Goal: Task Accomplishment & Management: Manage account settings

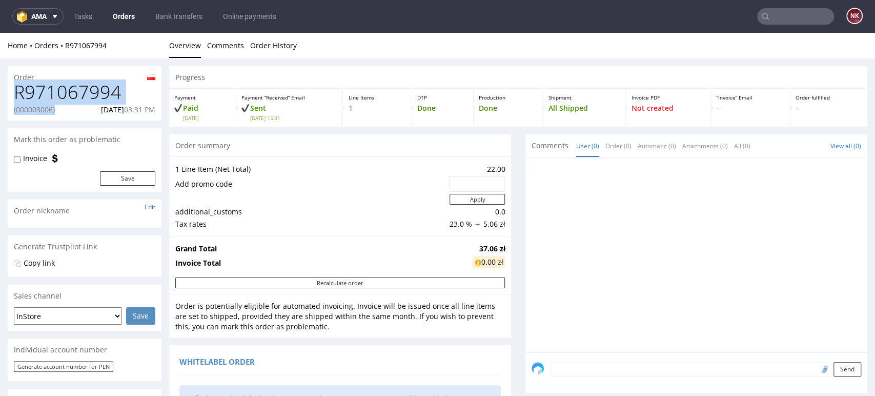
drag, startPoint x: 57, startPoint y: 109, endPoint x: 15, endPoint y: 98, distance: 43.4
click at [15, 98] on div "R971067994 (000003006) 08.10.2025 03:31 PM" at bounding box center [85, 101] width 154 height 38
copy div "R971067994 (000003006)"
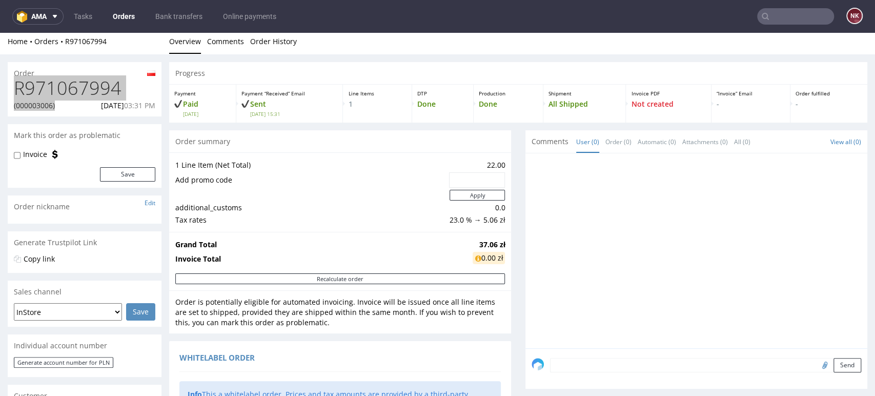
scroll to position [171, 0]
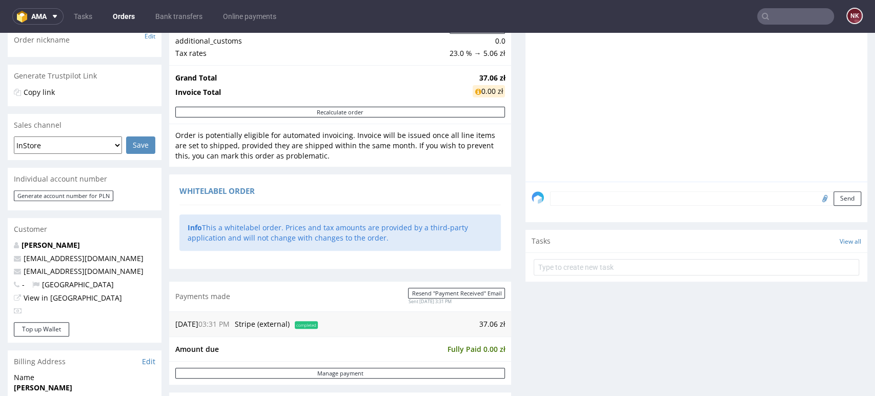
click at [590, 201] on textarea at bounding box center [705, 198] width 311 height 14
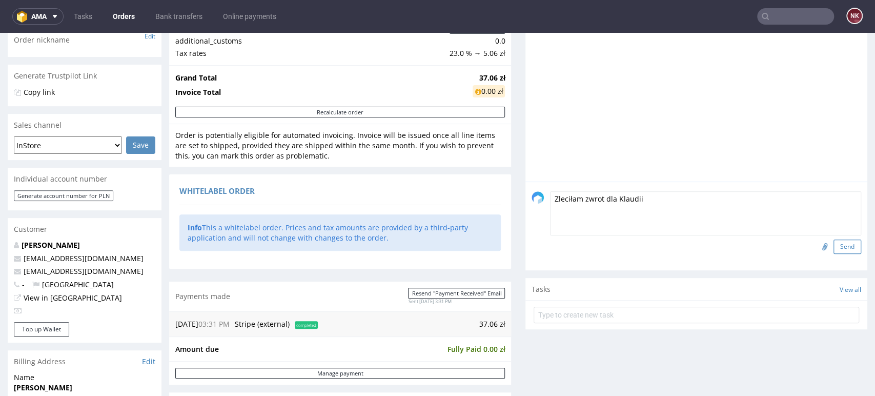
type textarea "Zleciłam zwrot dla Klaudii"
click at [833, 249] on button "Send" at bounding box center [847, 246] width 28 height 14
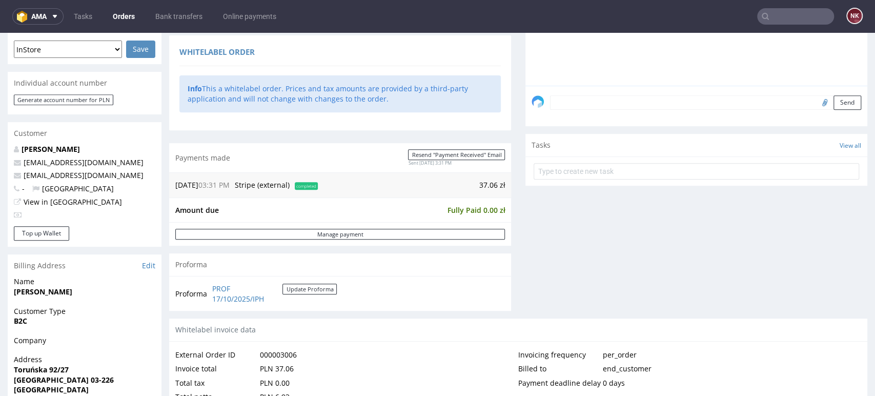
scroll to position [284, 0]
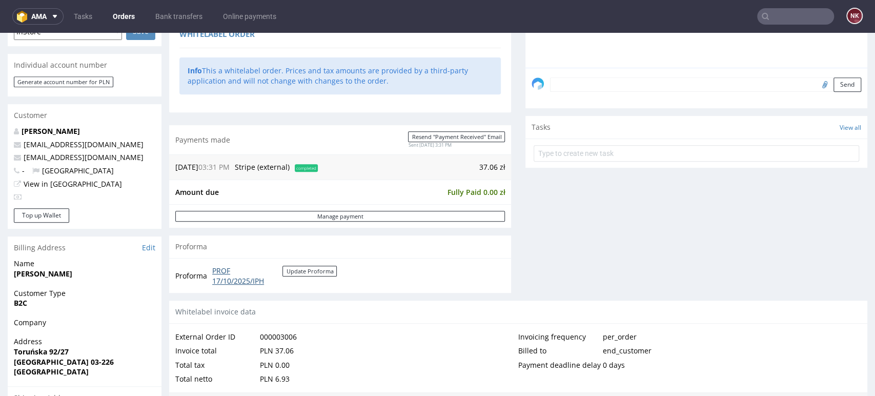
click at [244, 279] on link "PROF 17/10/2025/IPH" at bounding box center [247, 275] width 70 height 20
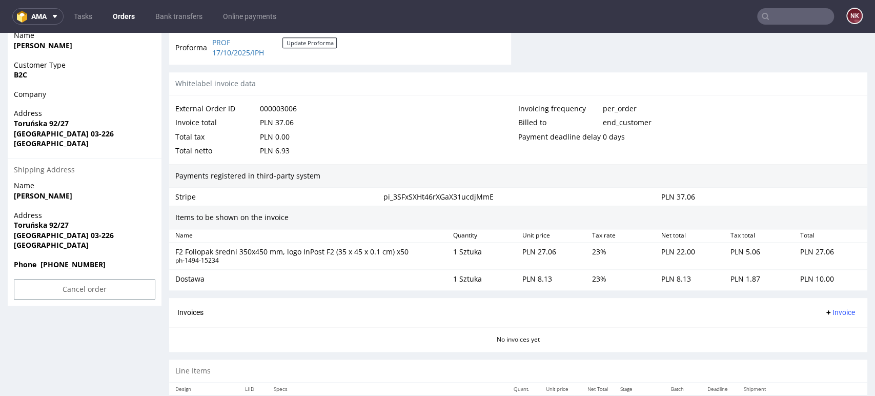
click at [687, 209] on div "Items to be shown on the invoice" at bounding box center [518, 217] width 698 height 24
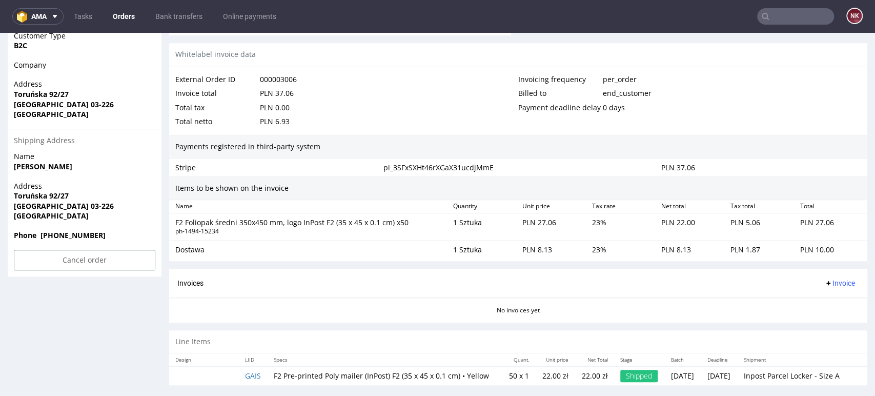
scroll to position [557, 0]
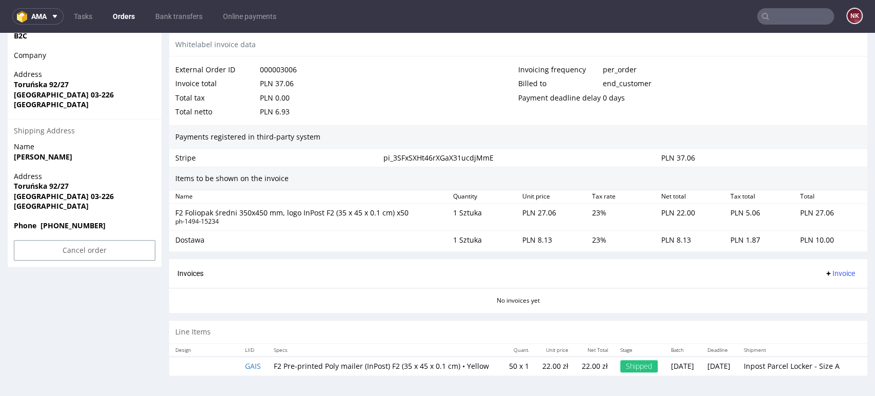
click at [827, 269] on span "Invoice" at bounding box center [839, 273] width 31 height 8
click at [824, 309] on span "Upload" at bounding box center [822, 312] width 50 height 10
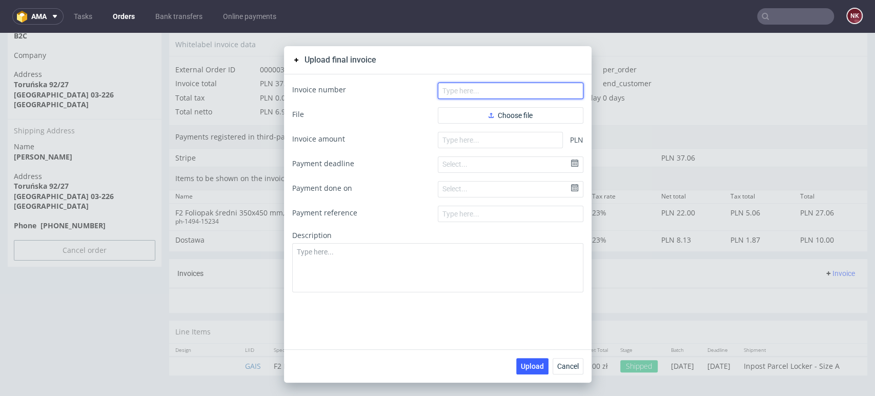
click at [486, 91] on input "text" at bounding box center [511, 90] width 146 height 16
paste input "PROF 17/10/2025/IPH"
type input "PROF 17/10/2025/IPH"
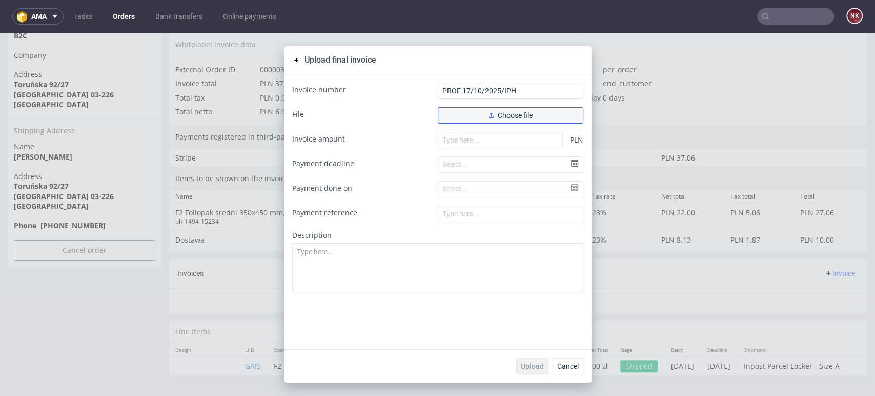
click at [471, 115] on button "Choose file" at bounding box center [511, 115] width 146 height 16
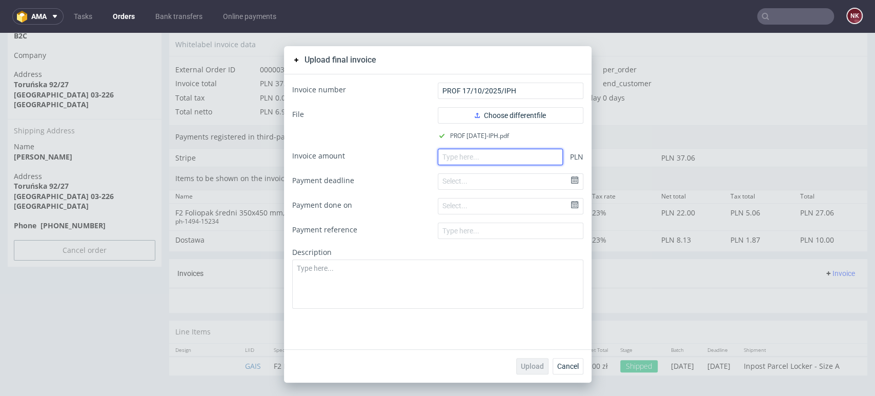
click at [504, 159] on input "number" at bounding box center [500, 157] width 125 height 16
type input "0"
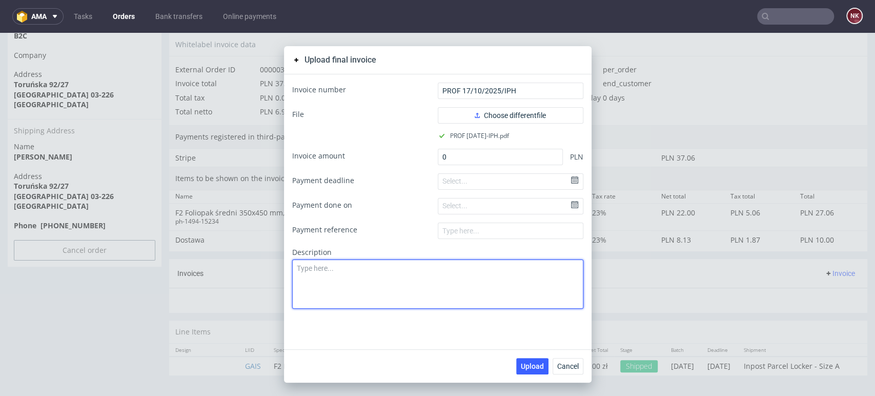
click at [423, 283] on textarea at bounding box center [437, 283] width 291 height 49
type textarea "TEST"
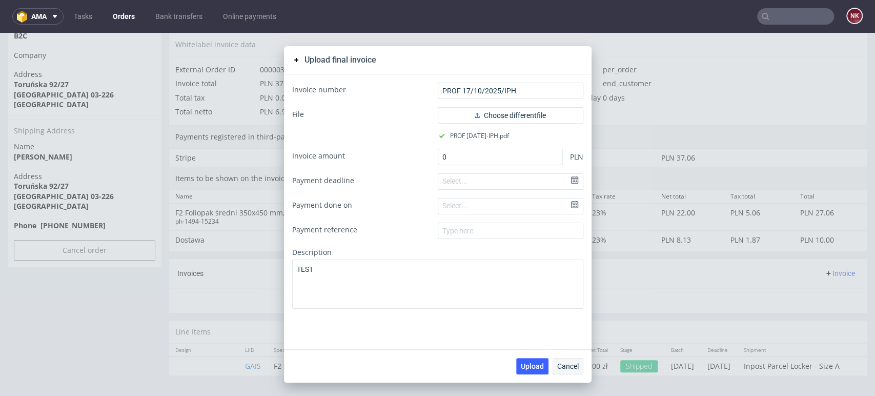
drag, startPoint x: 529, startPoint y: 363, endPoint x: 560, endPoint y: 360, distance: 30.4
click at [529, 363] on span "Upload" at bounding box center [532, 365] width 23 height 7
click at [566, 367] on span "Cancel" at bounding box center [568, 365] width 22 height 7
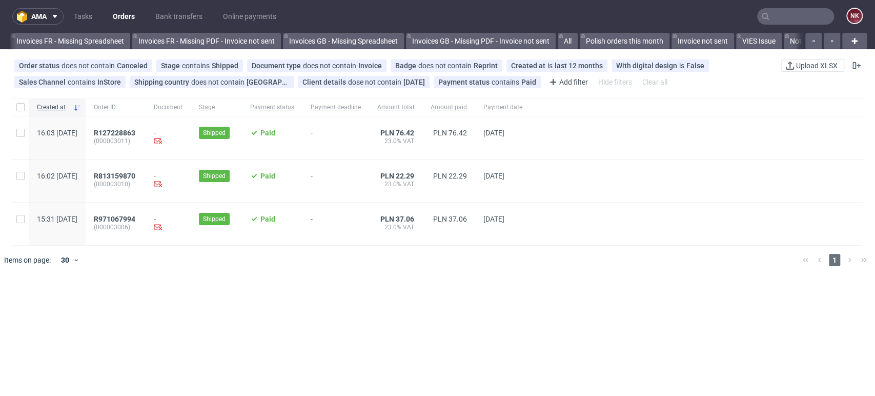
scroll to position [0, 1701]
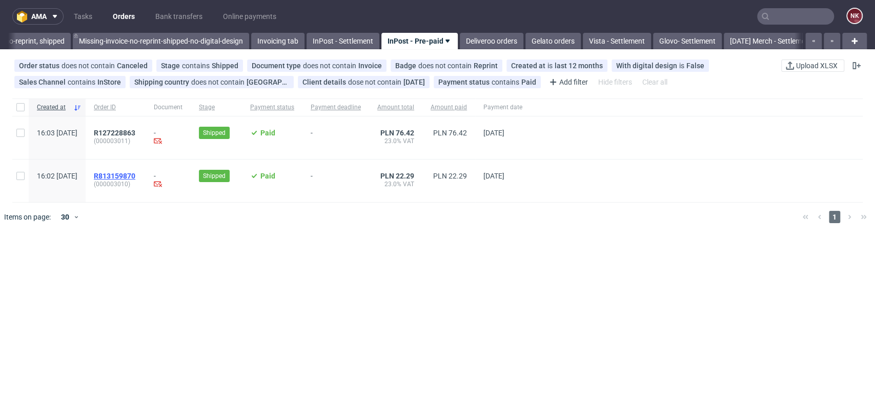
scroll to position [0, 1701]
click at [135, 173] on span "R813159870" at bounding box center [115, 176] width 42 height 8
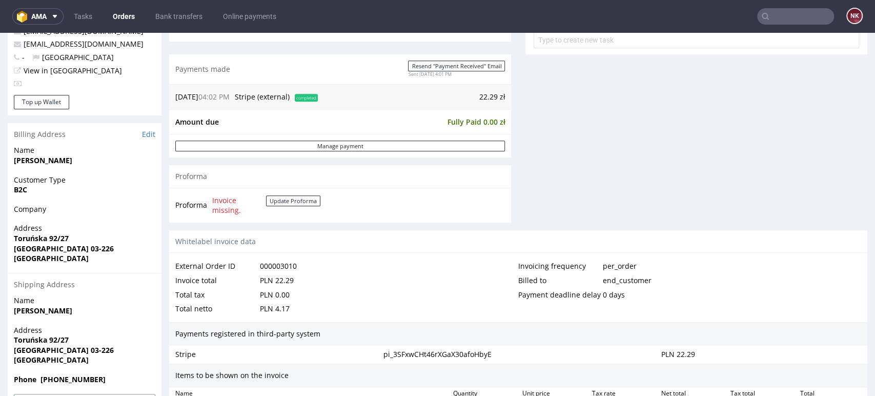
scroll to position [398, 0]
click at [294, 201] on button "Update Proforma" at bounding box center [293, 200] width 54 height 11
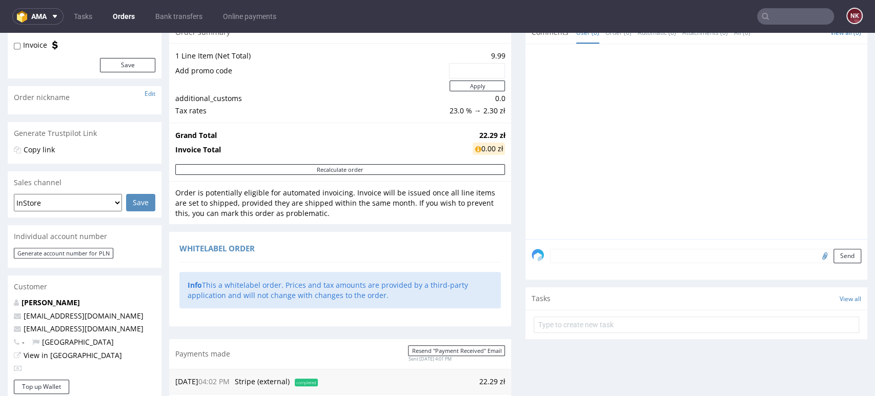
scroll to position [0, 0]
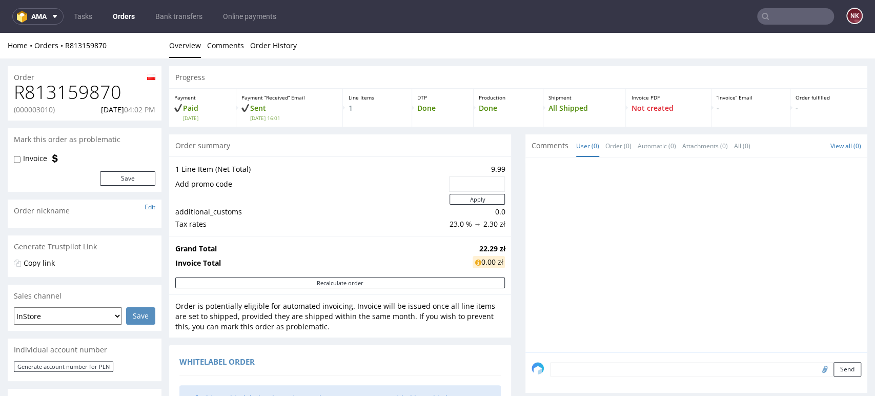
click at [31, 113] on p "(000003010)" at bounding box center [34, 110] width 41 height 10
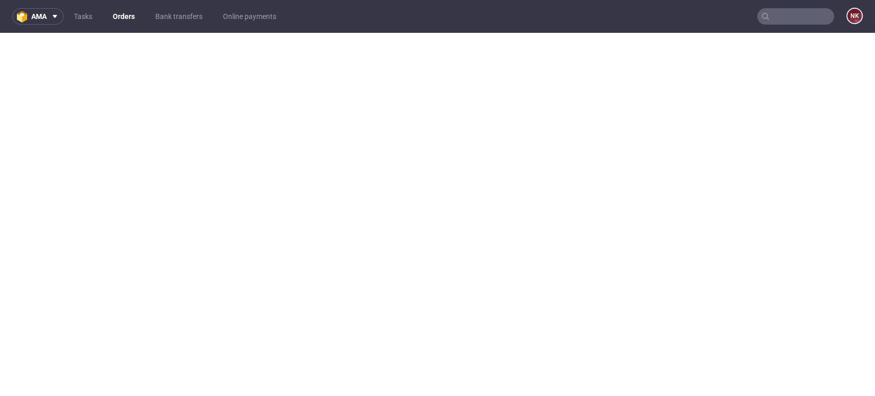
copy p "000003010"
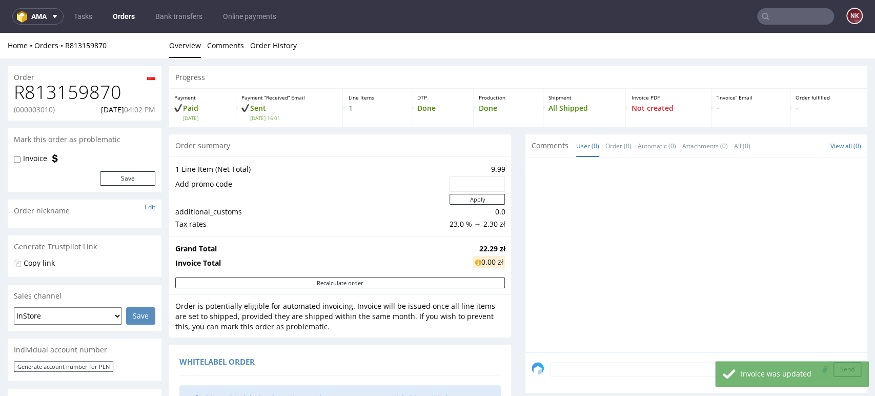
click at [32, 110] on p "(000003010)" at bounding box center [34, 110] width 41 height 10
copy p "000003010"
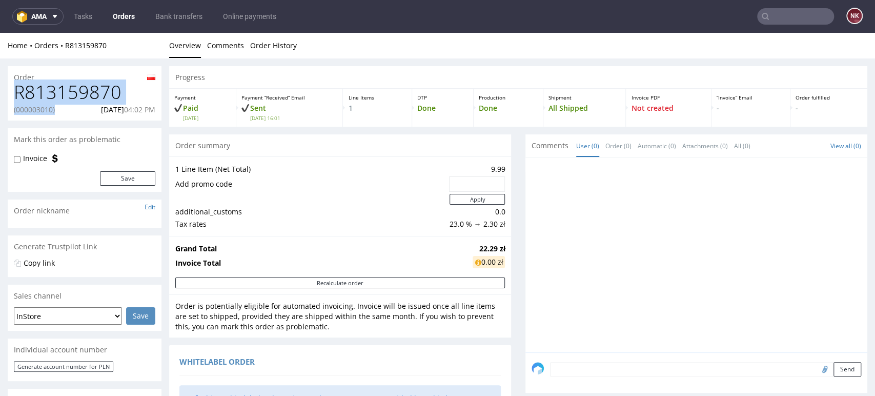
drag, startPoint x: 62, startPoint y: 110, endPoint x: 14, endPoint y: 97, distance: 50.0
click at [14, 97] on div "R813159870 (000003010) 08.10.2025 04:02 PM" at bounding box center [85, 101] width 154 height 38
copy div "R813159870 (000003010)"
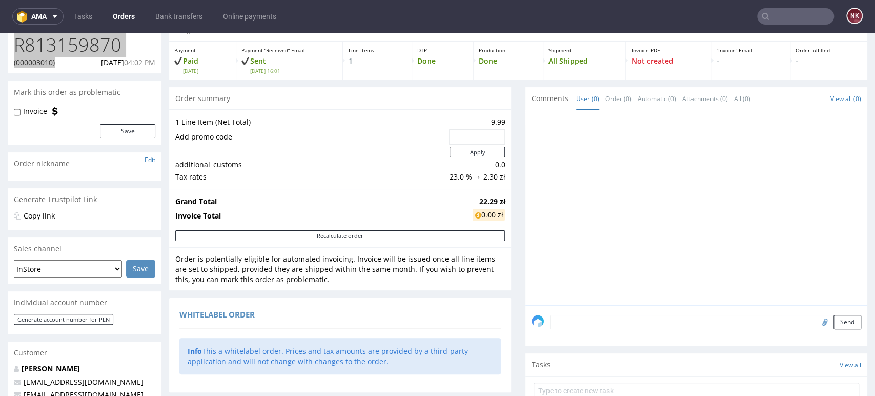
scroll to position [114, 0]
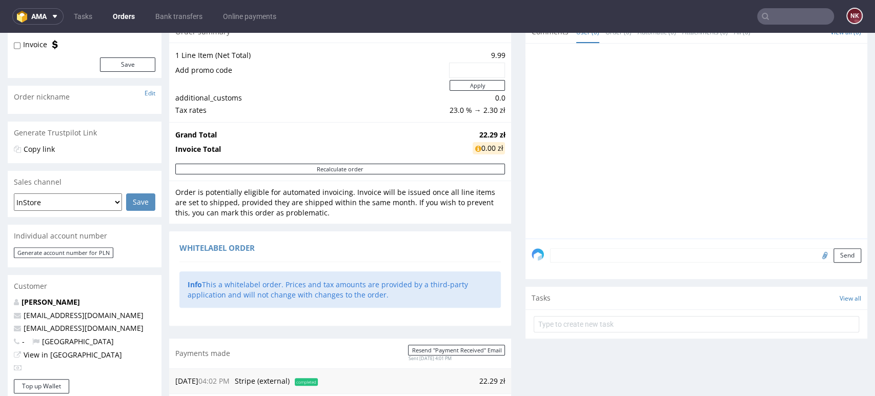
click at [578, 256] on textarea at bounding box center [705, 255] width 311 height 14
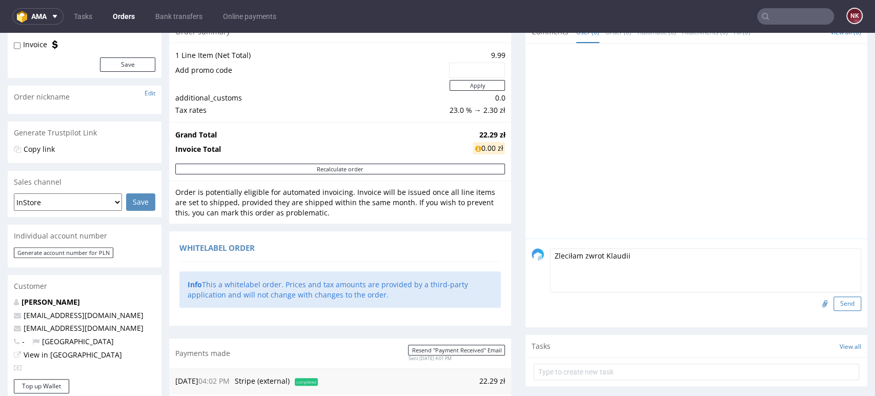
type textarea "Zleciłam zwrot Klaudii"
click at [835, 297] on button "Send" at bounding box center [847, 303] width 28 height 14
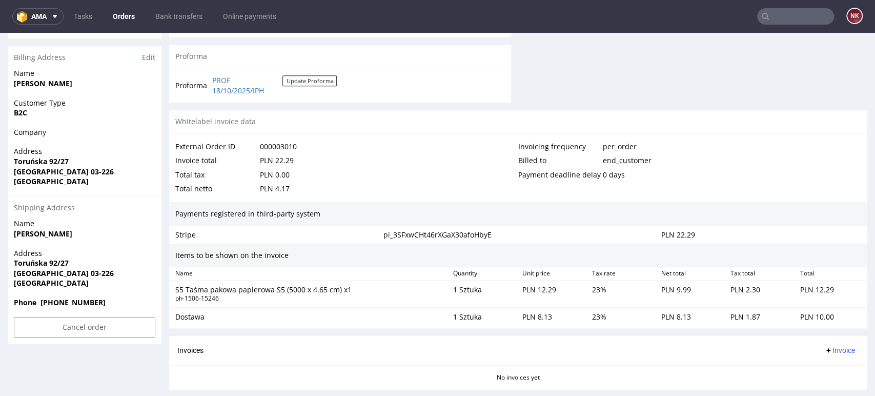
scroll to position [455, 0]
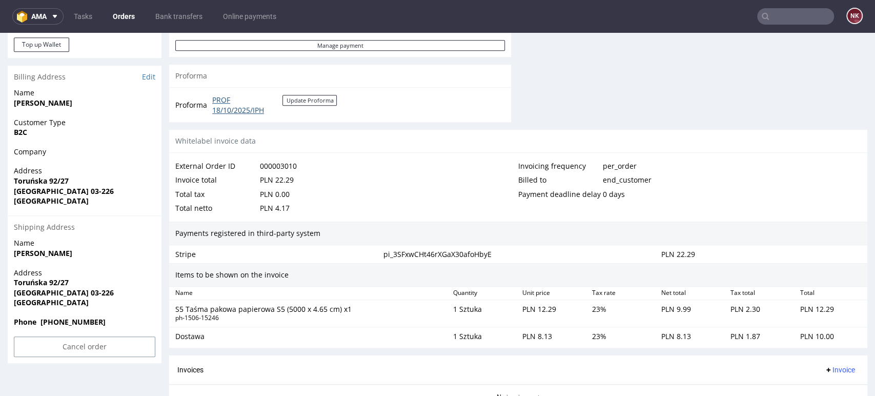
click at [244, 112] on link "PROF 18/10/2025/IPH" at bounding box center [247, 105] width 70 height 20
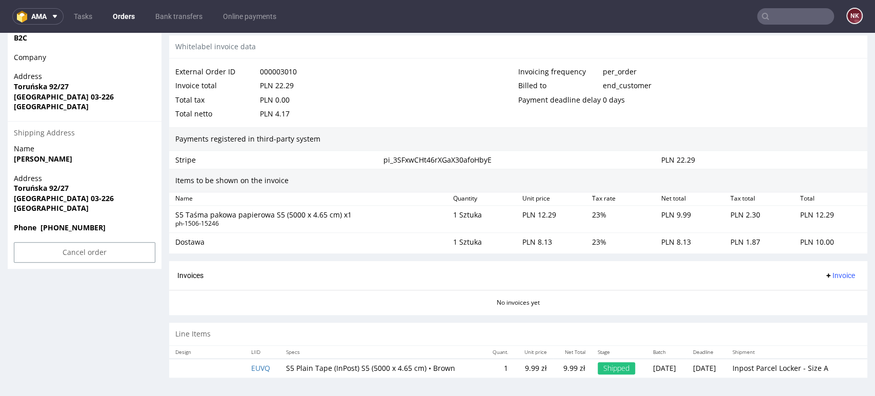
scroll to position [550, 0]
click at [831, 271] on span "Invoice" at bounding box center [839, 275] width 31 height 8
click at [818, 311] on span "Upload" at bounding box center [822, 314] width 50 height 10
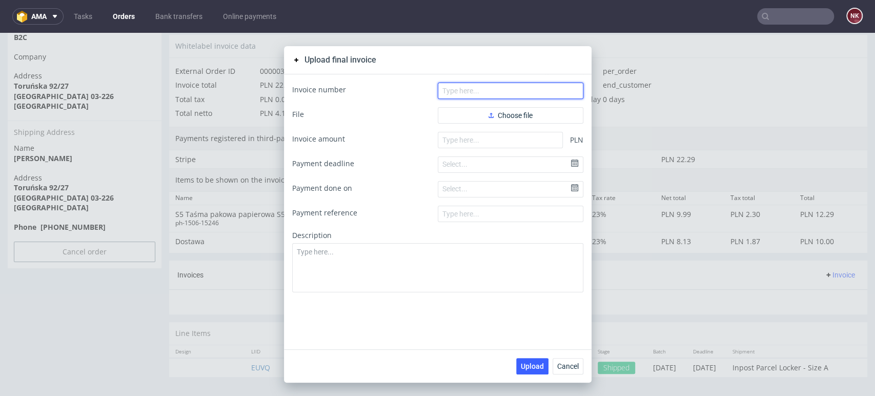
click at [487, 86] on input "text" at bounding box center [511, 90] width 146 height 16
paste input "PROF 18/10/2025/IPH"
type input "PROF 18/10/2025/IPH"
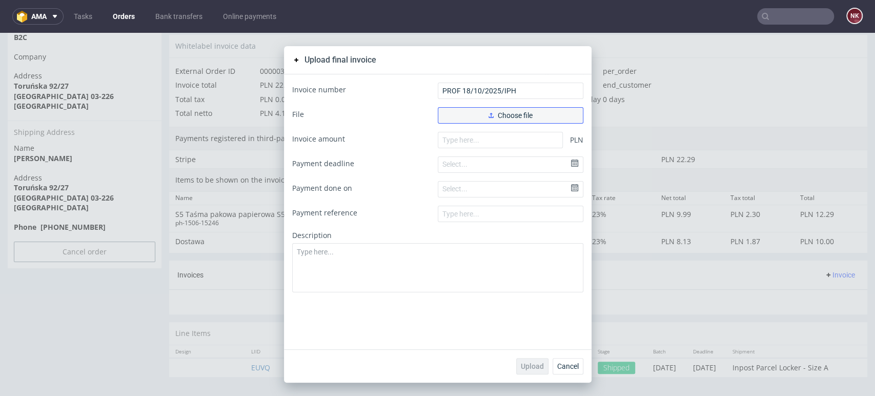
click at [469, 113] on button "Choose file" at bounding box center [511, 115] width 146 height 16
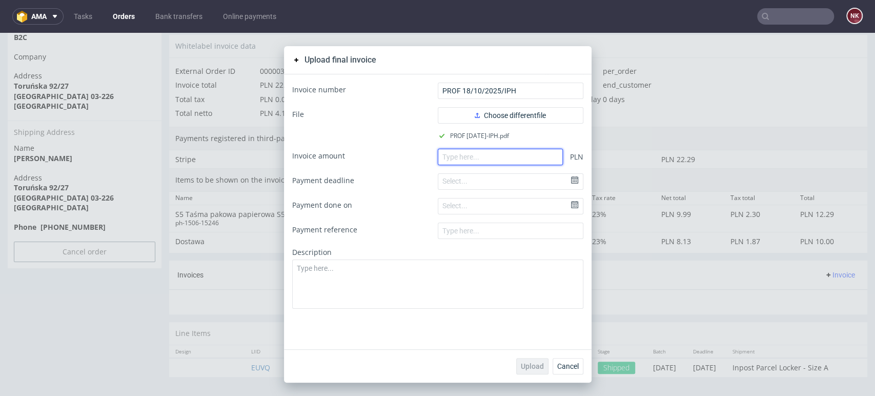
click at [484, 157] on input "number" at bounding box center [500, 157] width 125 height 16
type input "0"
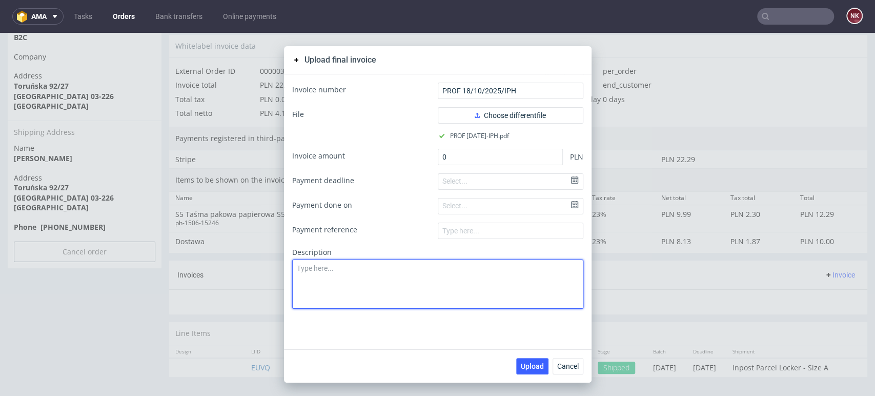
click at [468, 287] on textarea at bounding box center [437, 283] width 291 height 49
type textarea "TEST"
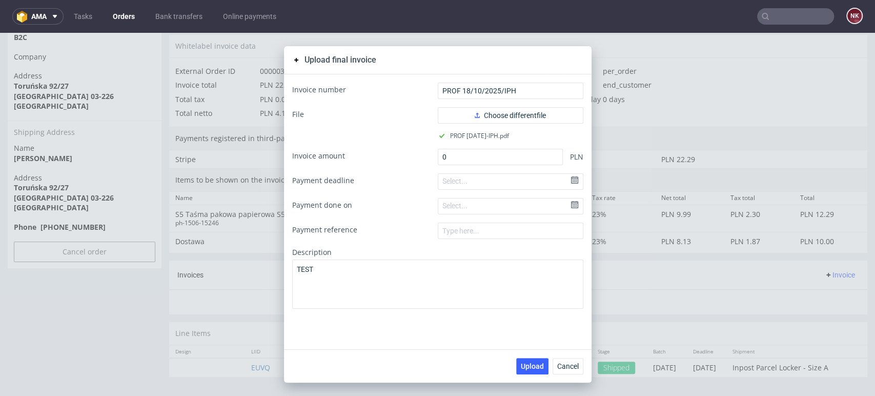
click at [531, 376] on div "Upload Cancel" at bounding box center [437, 365] width 307 height 33
click at [532, 365] on span "Upload" at bounding box center [532, 365] width 23 height 7
click at [574, 361] on button "Cancel" at bounding box center [567, 366] width 31 height 16
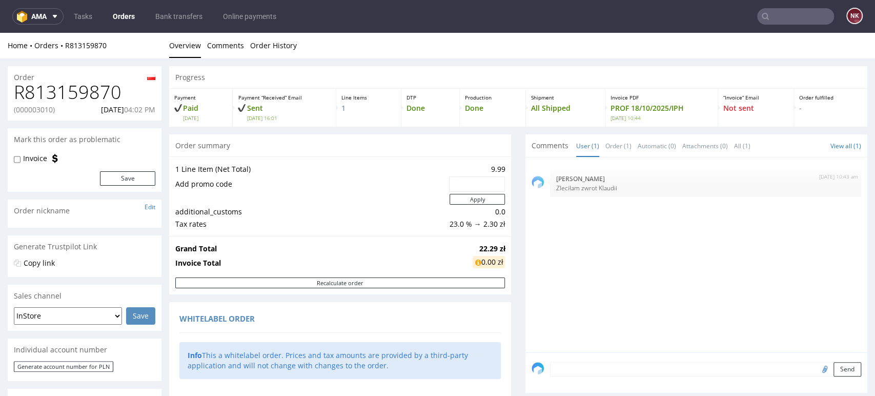
click at [119, 17] on link "Orders" at bounding box center [124, 16] width 34 height 16
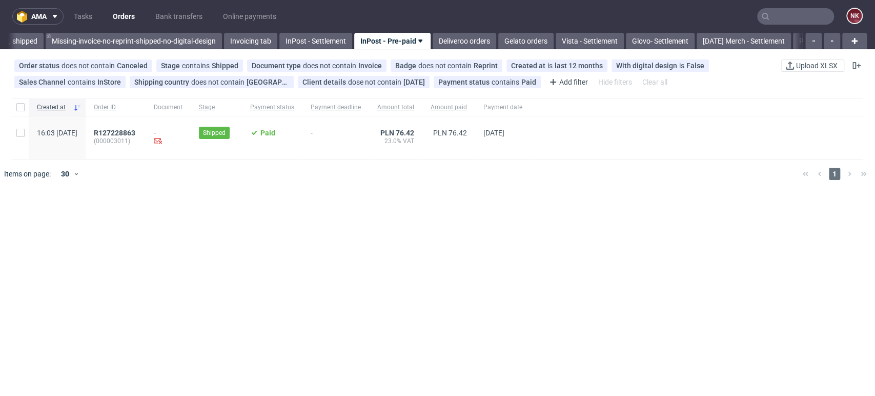
scroll to position [0, 1701]
click at [135, 131] on span "R127228863" at bounding box center [115, 133] width 42 height 8
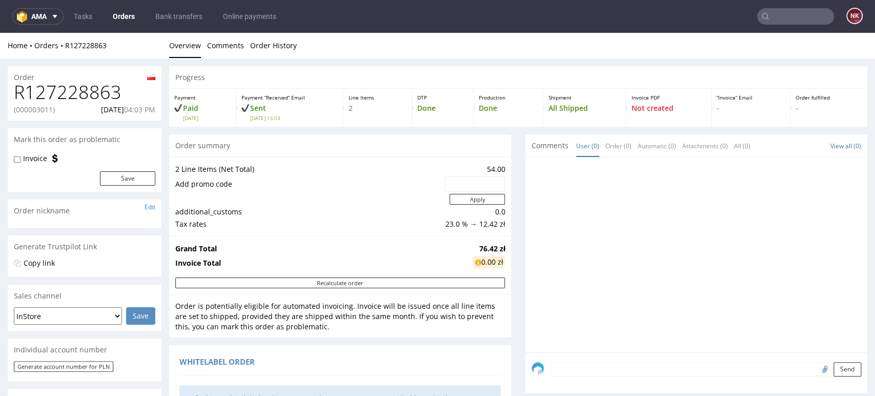
click at [36, 108] on p "(000003011)" at bounding box center [34, 110] width 41 height 10
copy p "000003011"
drag, startPoint x: 61, startPoint y: 113, endPoint x: 14, endPoint y: 88, distance: 53.9
click at [14, 88] on div "R127228863 (000003011) 08.10.2025 04:03 PM" at bounding box center [85, 101] width 154 height 38
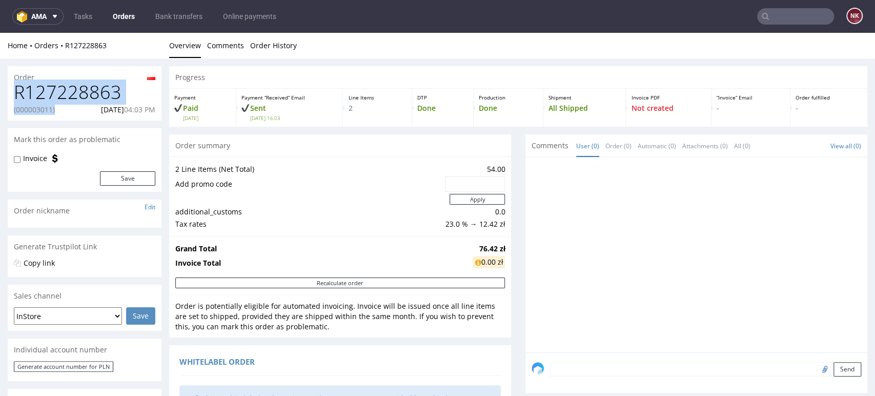
copy div "R127228863 (000003011)"
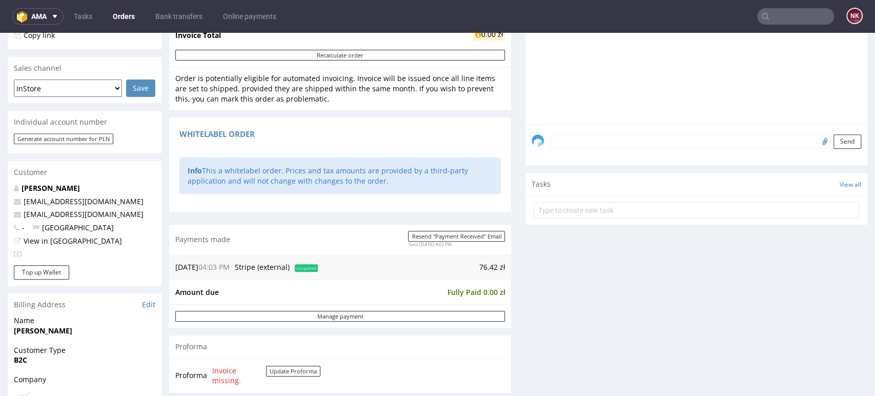
scroll to position [114, 0]
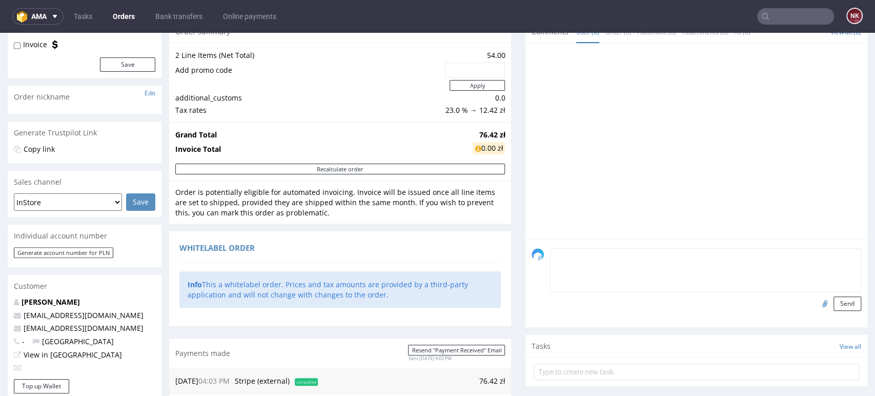
click at [581, 250] on textarea at bounding box center [705, 270] width 311 height 44
type textarea "Zleciłam zwrot Klaudii"
click at [849, 294] on div "Zleciłam zwrot Klaudii Send" at bounding box center [696, 282] width 342 height 89
click at [833, 300] on button "Send" at bounding box center [847, 303] width 28 height 14
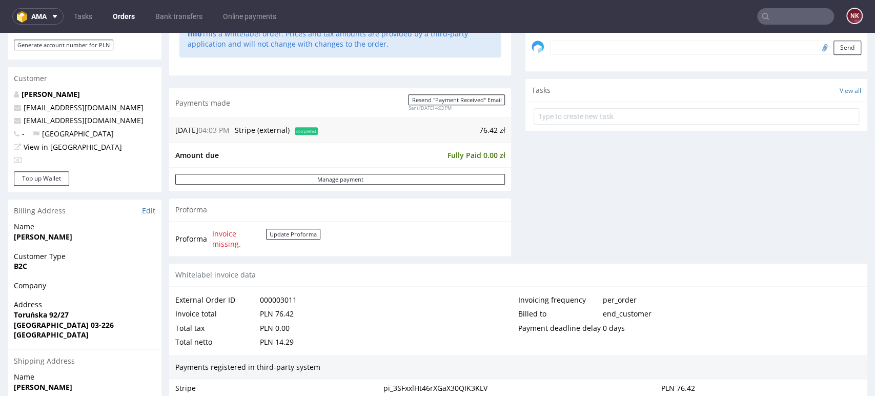
scroll to position [341, 0]
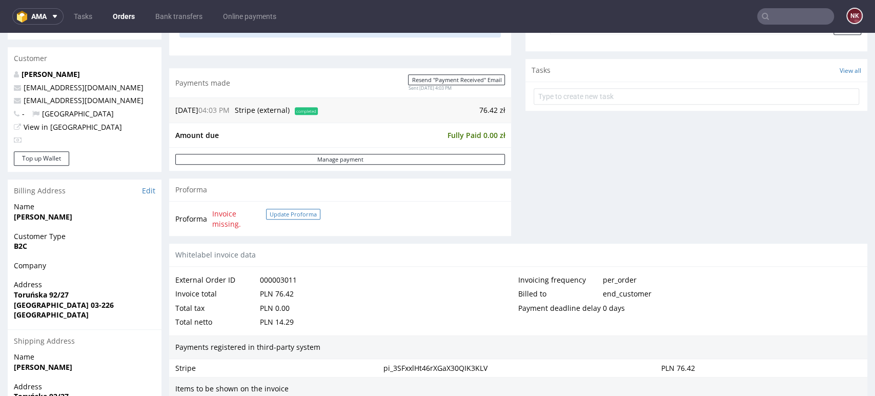
click at [296, 211] on button "Update Proforma" at bounding box center [293, 214] width 54 height 11
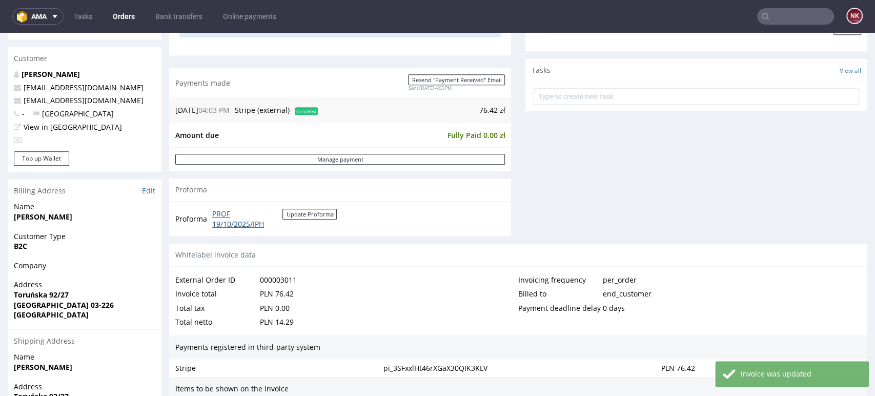
click at [247, 219] on link "PROF 19/10/2025/IPH" at bounding box center [247, 219] width 70 height 20
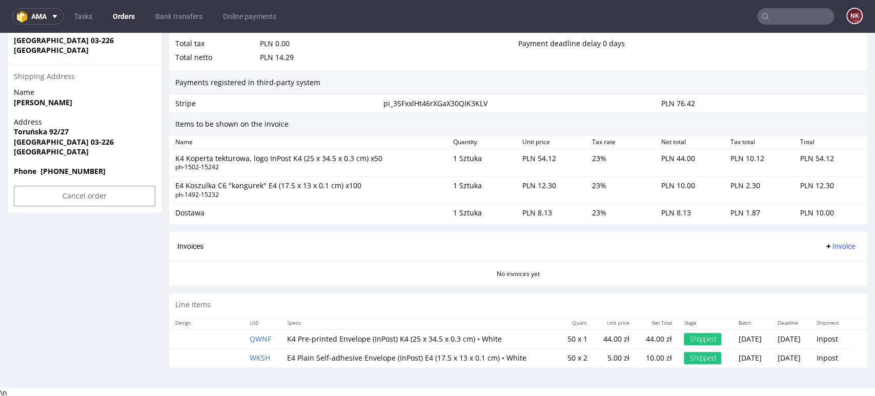
scroll to position [607, 0]
click at [830, 244] on span "Invoice" at bounding box center [839, 245] width 31 height 8
click at [821, 282] on span "Upload" at bounding box center [822, 284] width 50 height 10
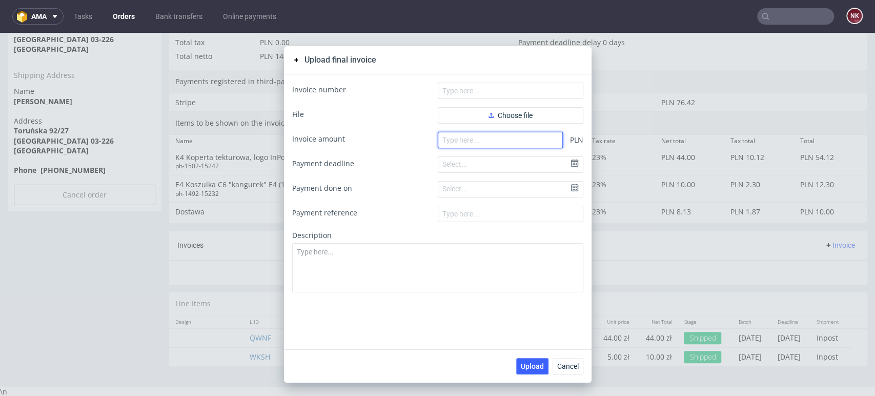
click at [494, 141] on input "number" at bounding box center [500, 140] width 125 height 16
type input "0"
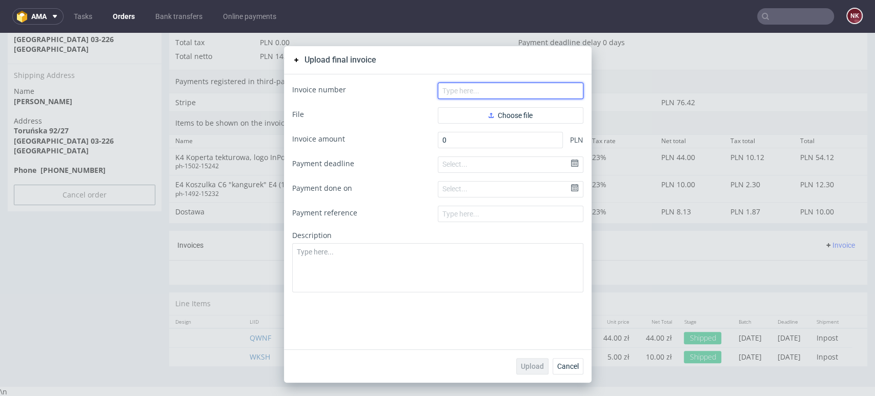
click at [482, 88] on input "text" at bounding box center [511, 90] width 146 height 16
paste input "R127228863 (000003011)"
type input "R127228863 (000003011)"
drag, startPoint x: 521, startPoint y: 94, endPoint x: 369, endPoint y: 91, distance: 151.7
click at [370, 93] on div "Invoice number R127228863 (000003011)" at bounding box center [437, 90] width 291 height 16
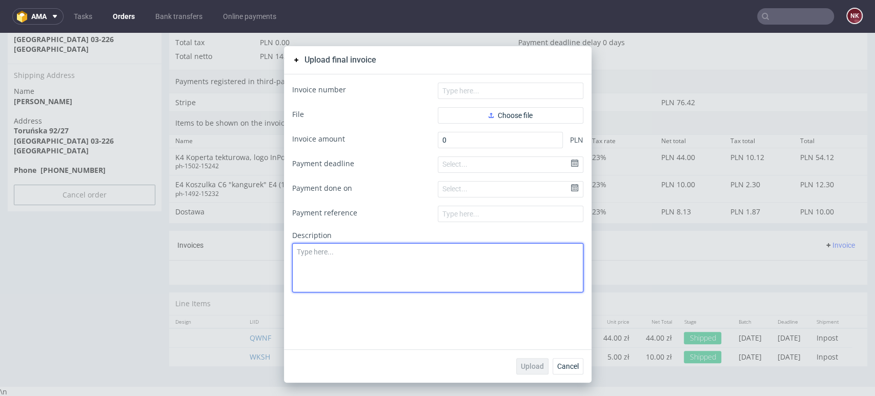
click at [365, 248] on textarea at bounding box center [437, 267] width 291 height 49
type textarea "TEST"
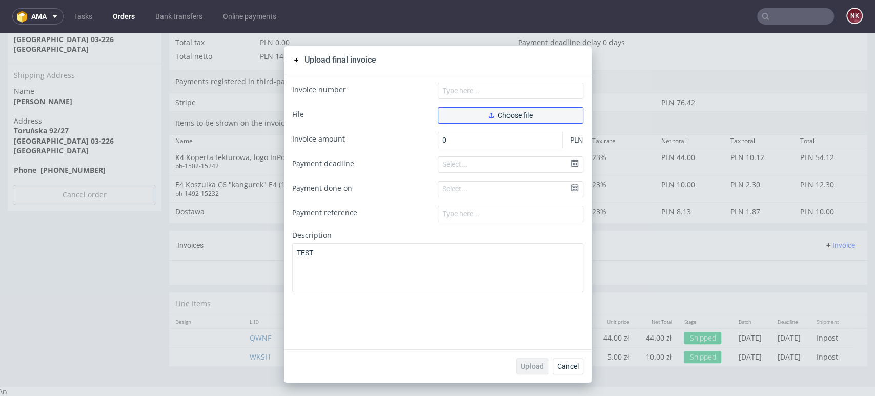
click at [491, 110] on button "Choose file" at bounding box center [511, 115] width 146 height 16
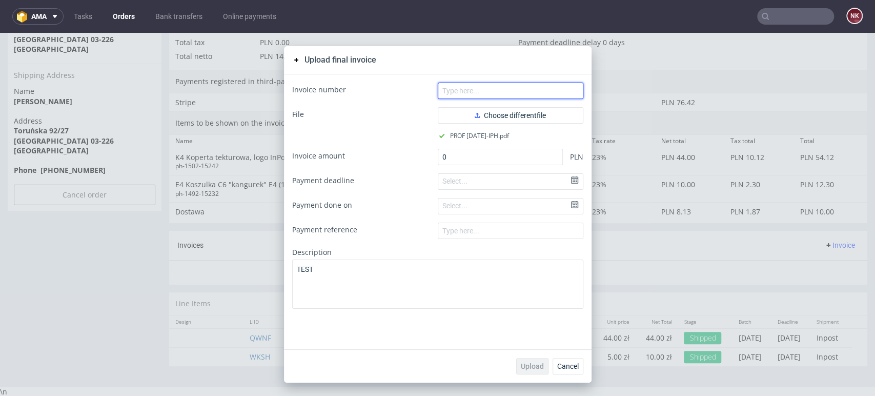
click at [477, 89] on input "text" at bounding box center [511, 90] width 146 height 16
type input "PROF 19/10/2025/IPH"
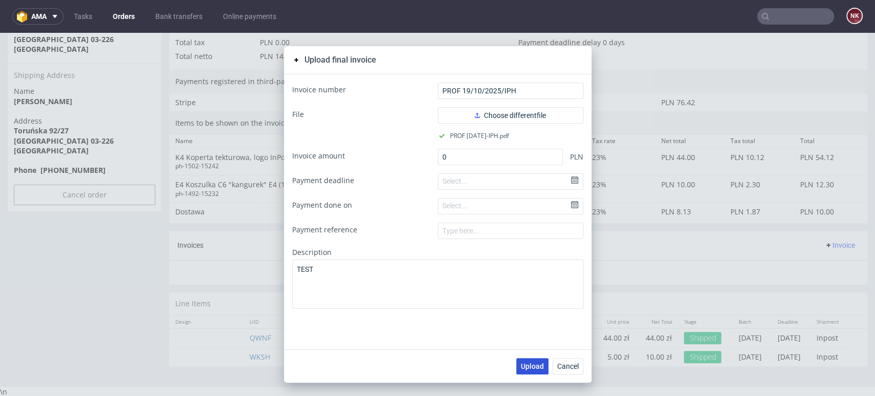
click at [521, 363] on span "Upload" at bounding box center [532, 365] width 23 height 7
click at [552, 372] on button "Cancel" at bounding box center [567, 366] width 31 height 16
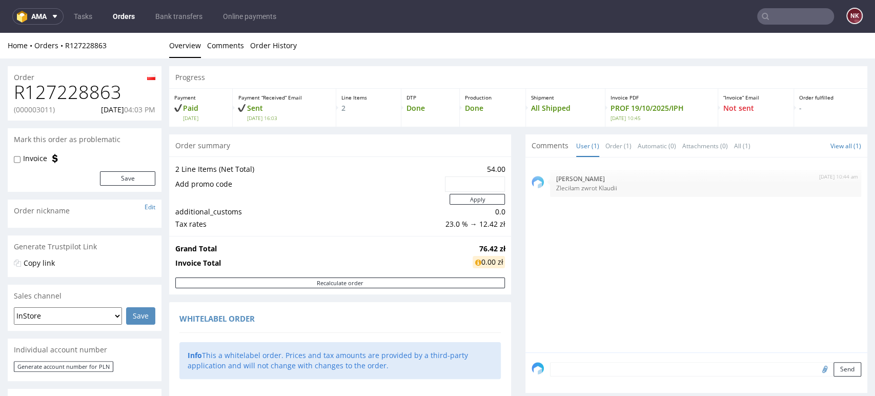
click at [128, 15] on link "Orders" at bounding box center [124, 16] width 34 height 16
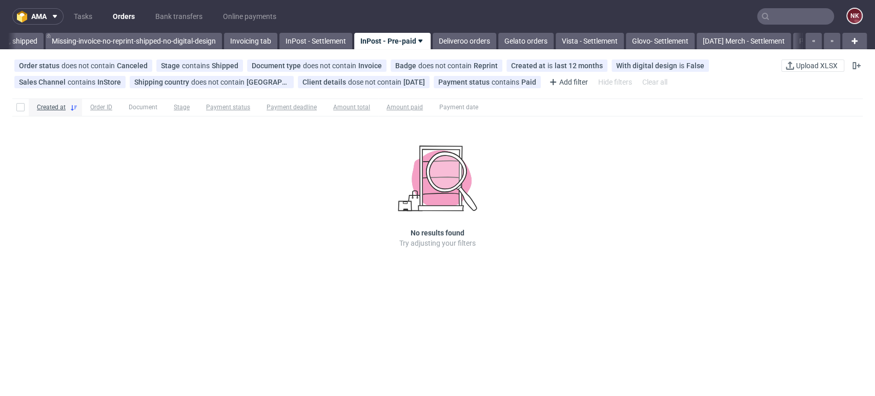
scroll to position [0, 1701]
click at [318, 38] on link "InPost - Settlement" at bounding box center [311, 41] width 73 height 16
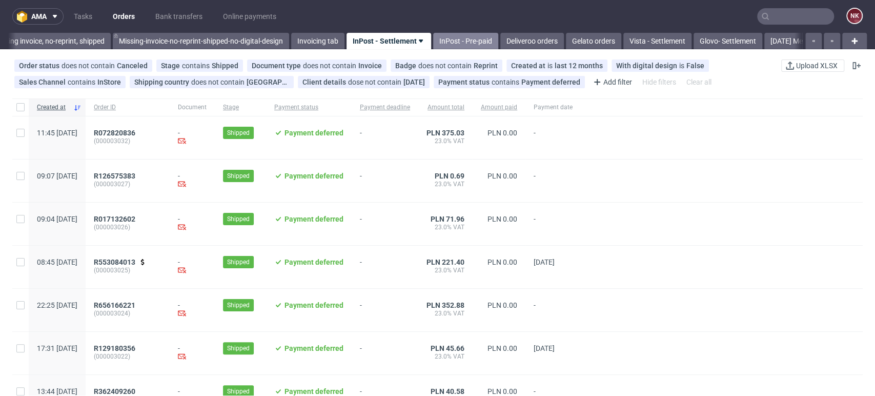
click at [460, 44] on link "InPost - Pre-paid" at bounding box center [465, 41] width 65 height 16
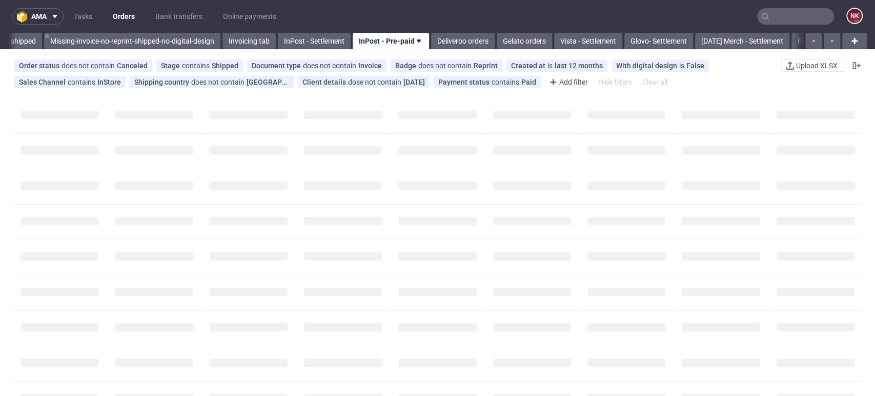
scroll to position [0, 1701]
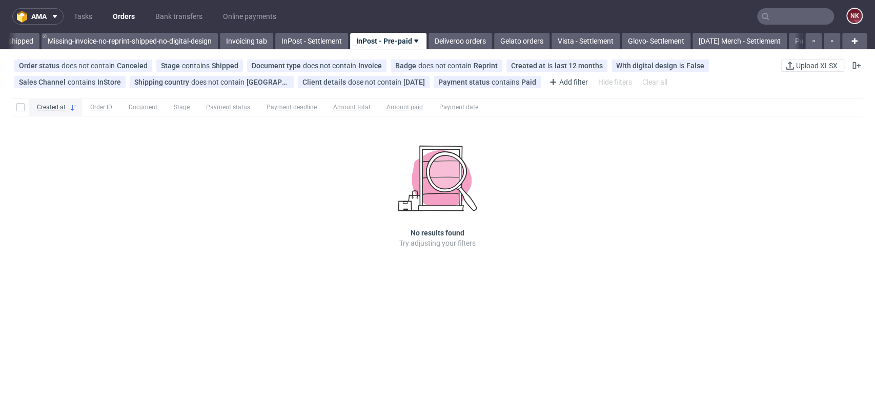
click at [824, 310] on div "Created at Order ID Document Stage Payment status Payment deadline Amount total…" at bounding box center [437, 292] width 875 height 396
click at [835, 252] on div "Created at Order ID Document Stage Payment status Payment deadline Amount total…" at bounding box center [437, 187] width 875 height 187
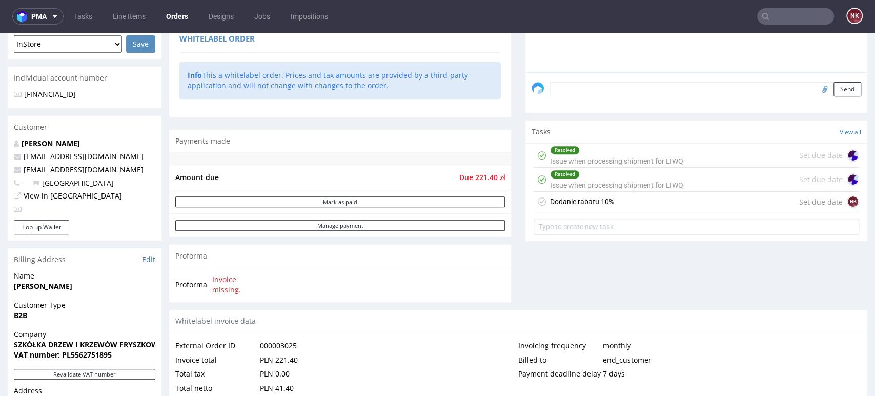
scroll to position [341, 0]
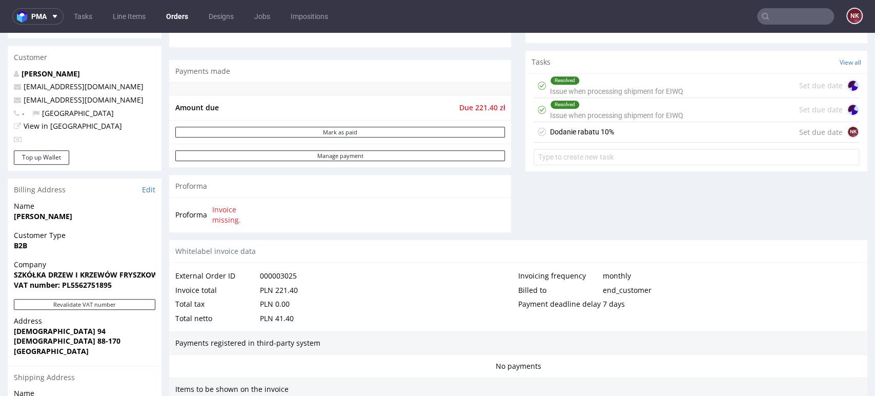
click at [592, 128] on div "Dodanie rabatu 10%" at bounding box center [582, 132] width 64 height 12
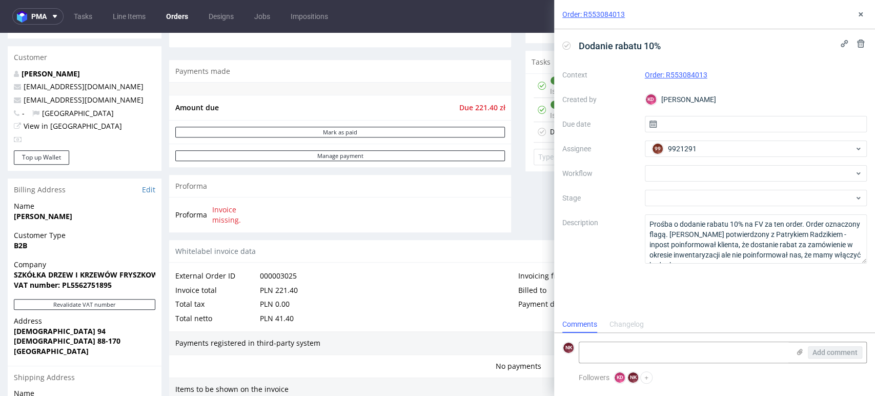
scroll to position [8, 0]
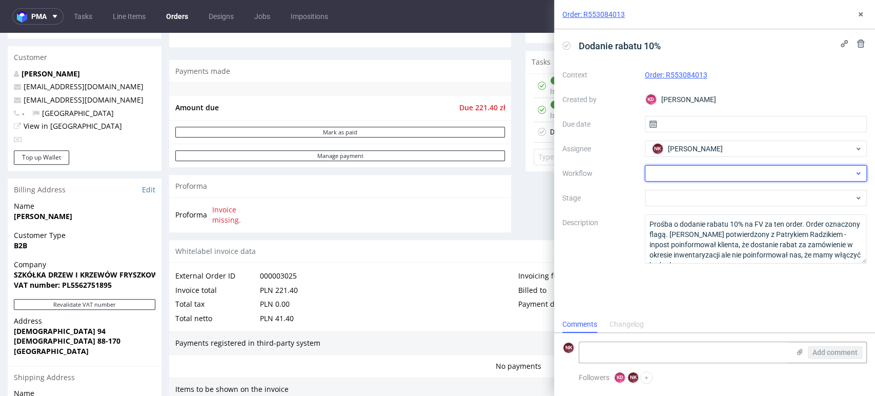
click at [698, 175] on div at bounding box center [756, 173] width 222 height 16
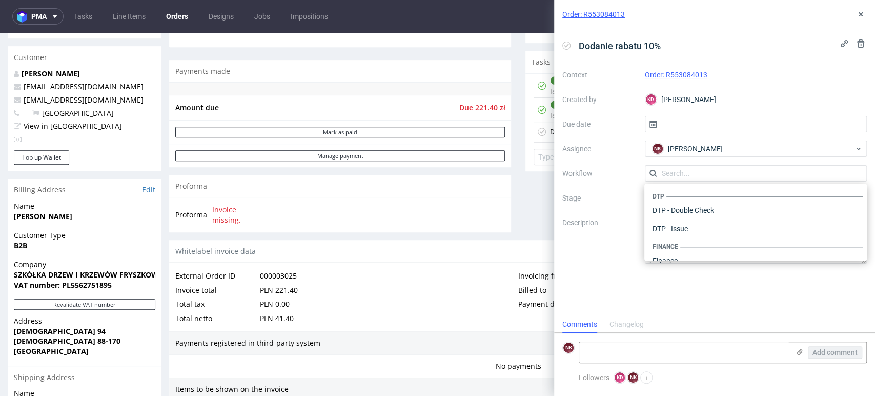
scroll to position [630, 0]
click at [584, 249] on label "Description" at bounding box center [599, 238] width 74 height 45
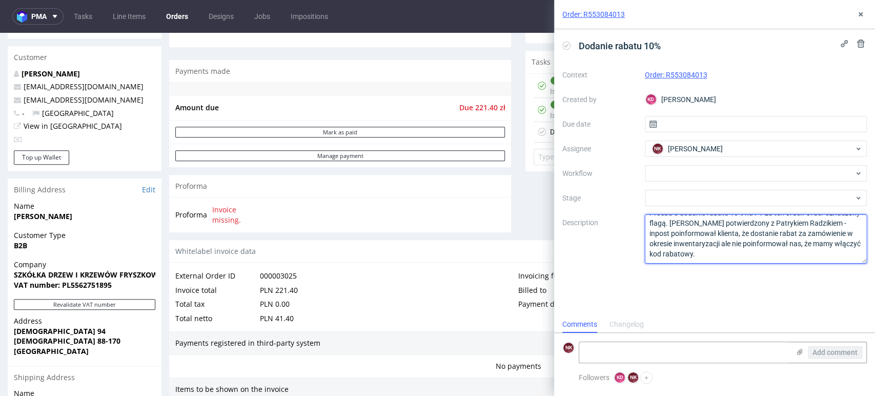
scroll to position [0, 0]
drag, startPoint x: 736, startPoint y: 256, endPoint x: 634, endPoint y: 217, distance: 109.3
click at [634, 217] on div "Context Order: R553084013 Created by [PERSON_NAME] Due date Assignee NK [PERSON…" at bounding box center [714, 165] width 304 height 197
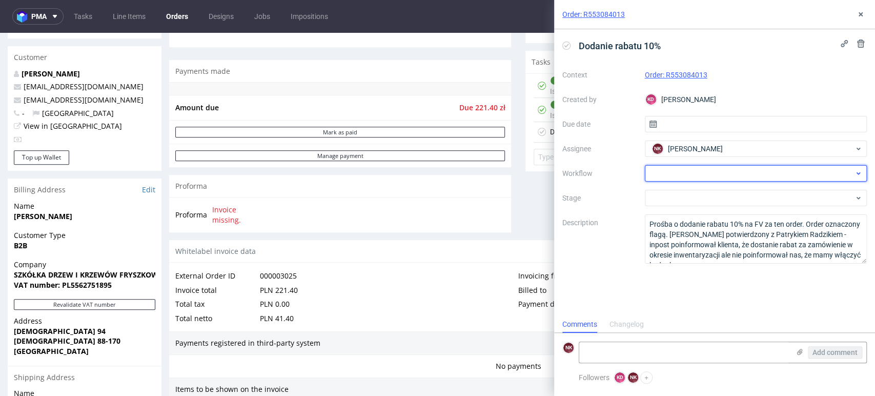
click at [675, 175] on div at bounding box center [756, 173] width 222 height 16
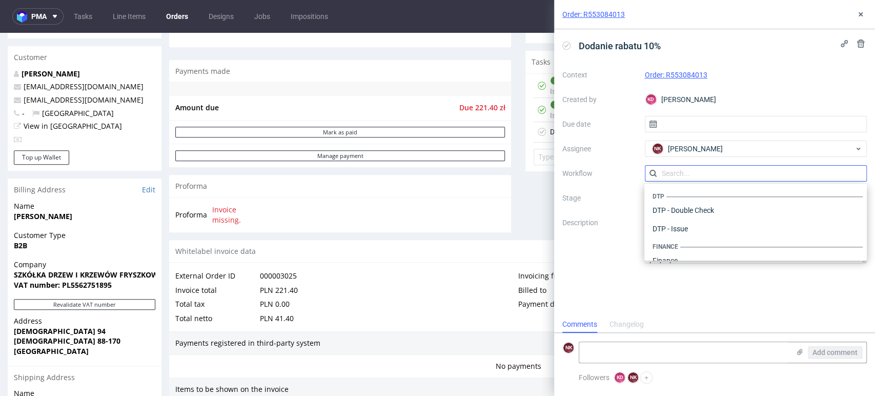
scroll to position [630, 0]
click at [601, 273] on div "Dodanie rabatu 10% Context Order: R553084013 Created by KD [PERSON_NAME] Due da…" at bounding box center [714, 172] width 321 height 286
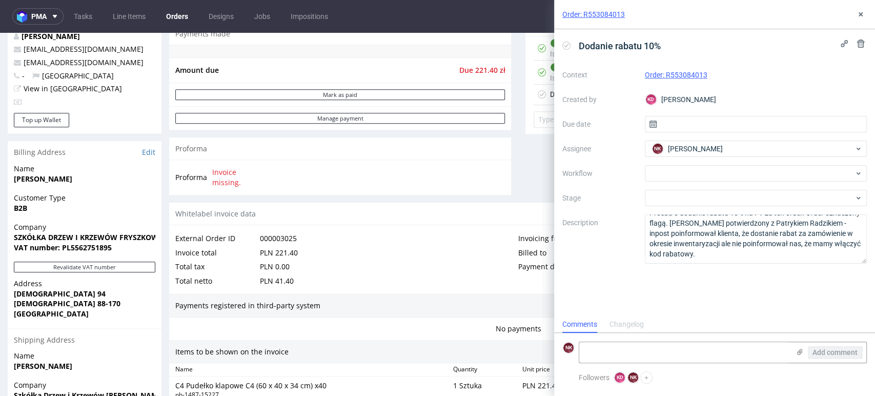
scroll to position [512, 0]
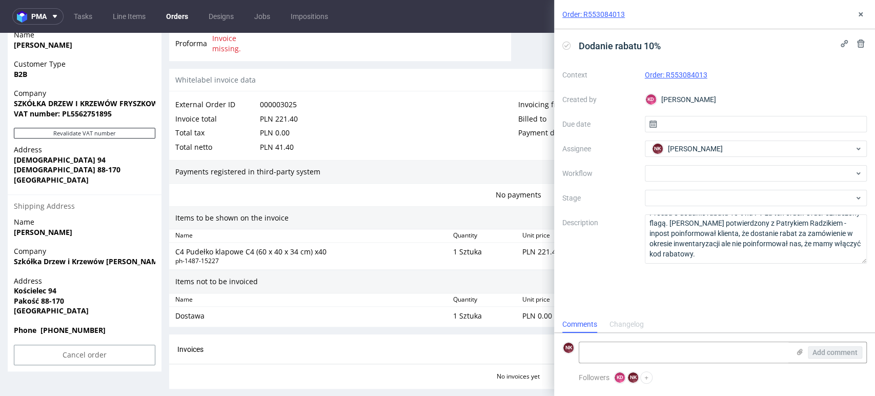
click at [791, 293] on div "Dodanie rabatu 10% Context Order: R553084013 Created by KD [PERSON_NAME] Due da…" at bounding box center [714, 172] width 321 height 286
click at [796, 302] on div "Dodanie rabatu 10% Context Order: R553084013 Created by KD [PERSON_NAME] Due da…" at bounding box center [714, 172] width 321 height 286
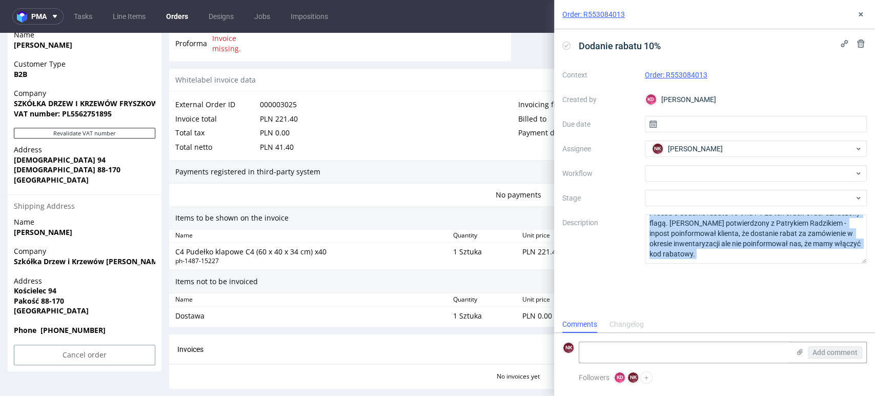
click at [796, 302] on div "Dodanie rabatu 10% Context Order: R553084013 Created by KD [PERSON_NAME] Due da…" at bounding box center [714, 172] width 321 height 286
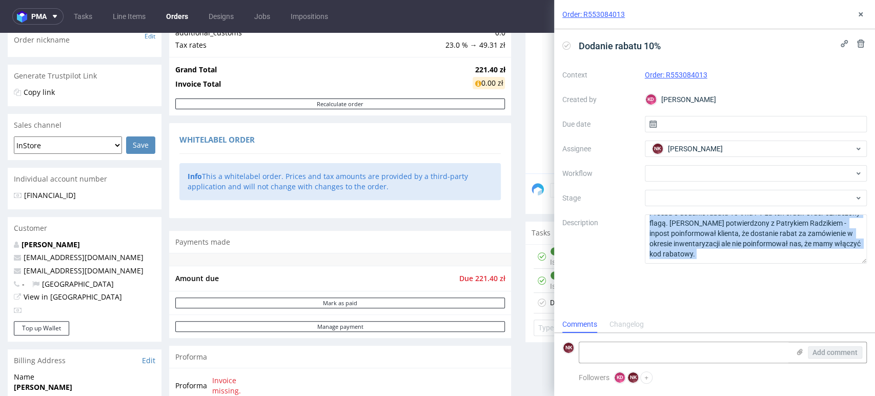
scroll to position [0, 0]
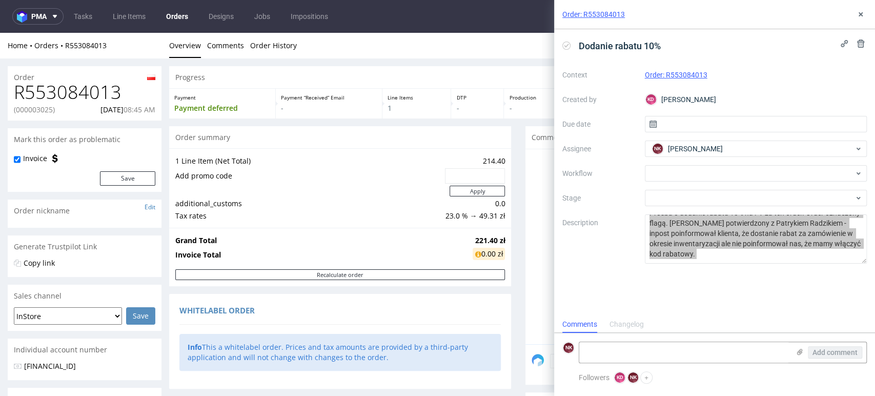
click at [56, 97] on h1 "R553084013" at bounding box center [84, 92] width 141 height 20
copy h1 "R553084013"
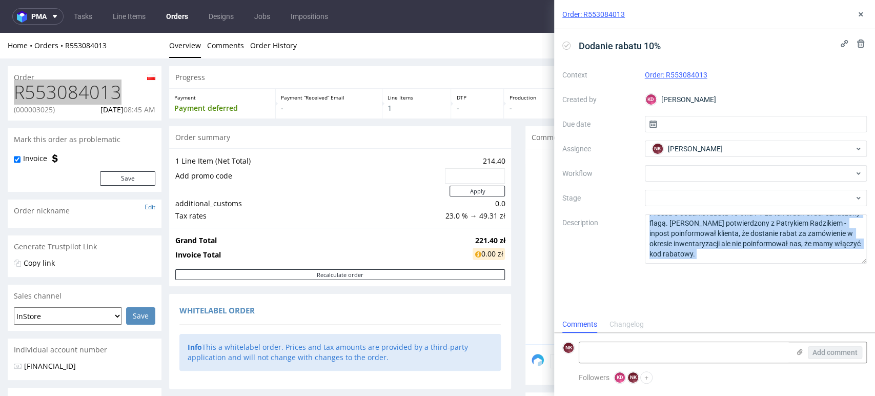
click at [725, 300] on div "Dodanie rabatu 10% Context Order: R553084013 Created by KD [PERSON_NAME] Due da…" at bounding box center [714, 172] width 321 height 286
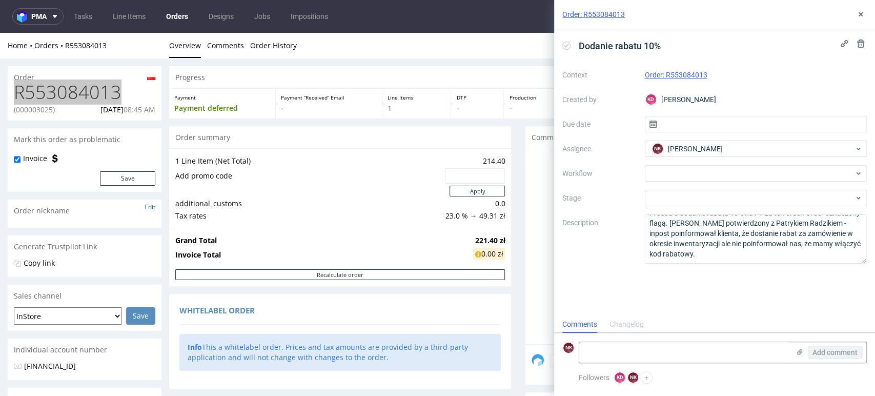
click at [810, 304] on div "Dodanie rabatu 10% Context Order: R553084013 Created by KD [PERSON_NAME] Due da…" at bounding box center [714, 172] width 321 height 286
click at [103, 91] on h1 "R553084013" at bounding box center [84, 92] width 141 height 20
drag, startPoint x: 60, startPoint y: 109, endPoint x: 4, endPoint y: 93, distance: 58.9
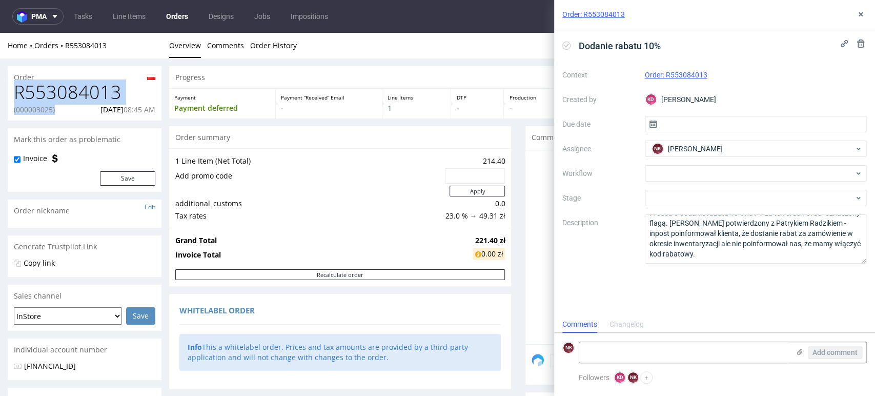
copy div "R553084013 (000003025)"
click at [691, 350] on textarea at bounding box center [684, 352] width 210 height 20
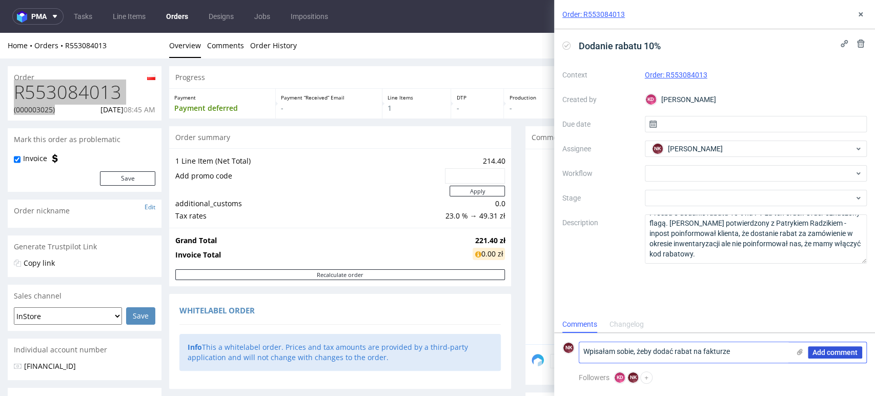
type textarea "Wpisałam sobie, żeby dodać rabat na fakturze"
click at [829, 348] on span "Add comment" at bounding box center [834, 351] width 45 height 7
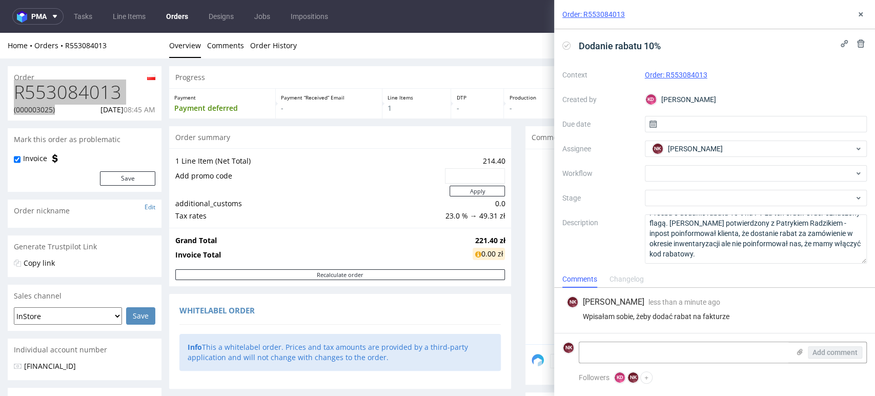
click at [804, 299] on div "NK [PERSON_NAME] less than a minute ago [DATE] 10:54" at bounding box center [714, 302] width 296 height 12
click at [855, 13] on button at bounding box center [860, 14] width 12 height 12
